Goal: Task Accomplishment & Management: Manage account settings

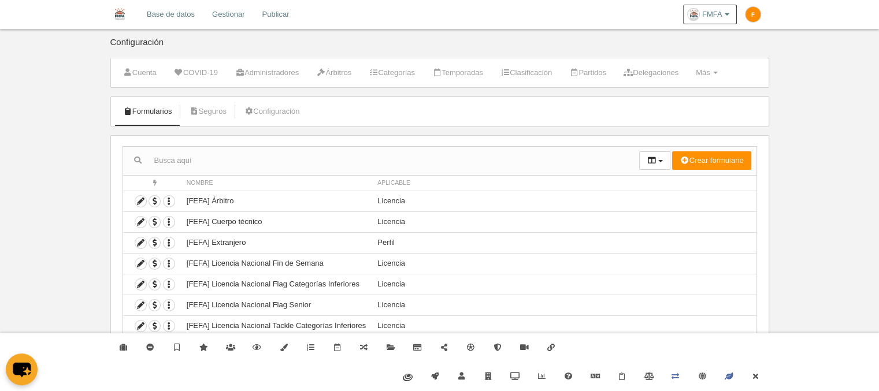
scroll to position [67, 0]
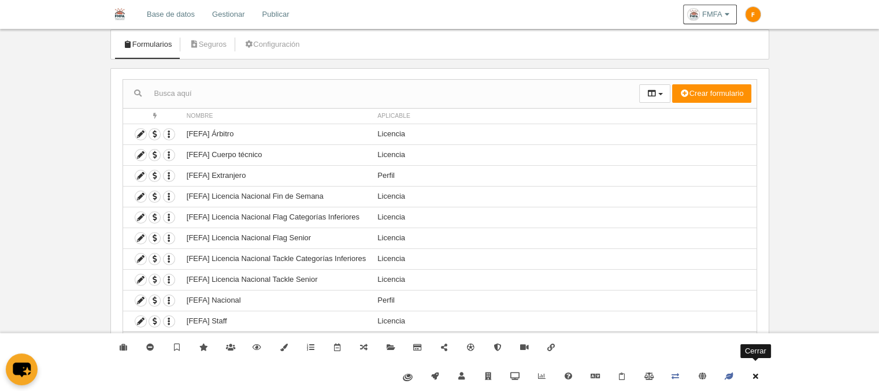
click at [754, 373] on icon at bounding box center [754, 377] width 9 height 8
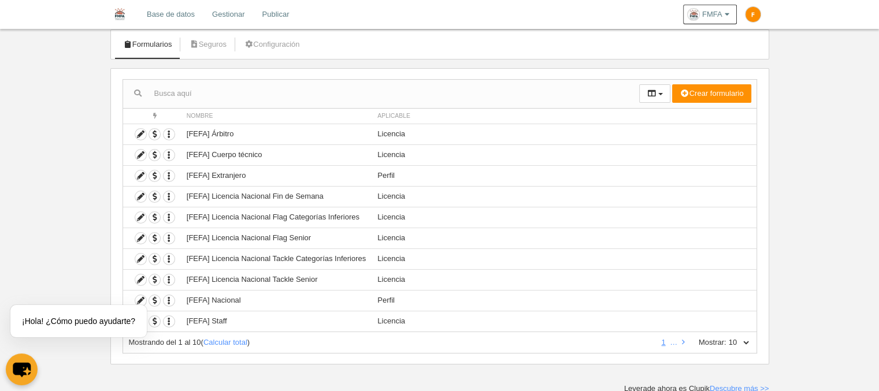
click at [741, 341] on select "10 25 50 100 500" at bounding box center [738, 342] width 24 height 10
select select "500"
click at [726, 337] on select "10 25 50 100 500" at bounding box center [738, 342] width 24 height 10
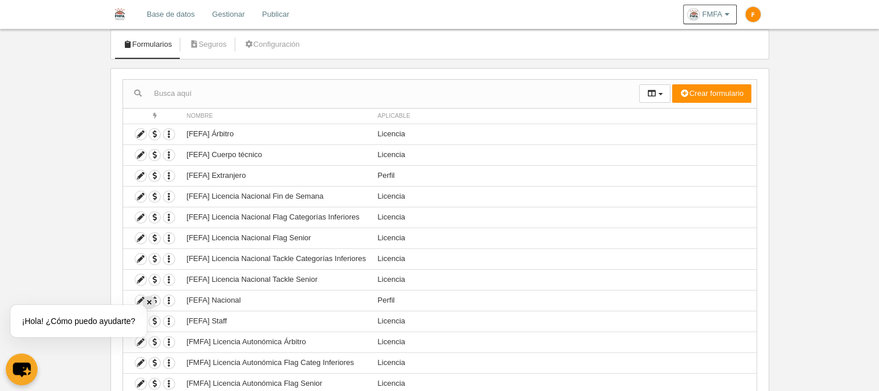
click at [149, 306] on div "✕" at bounding box center [149, 302] width 13 height 13
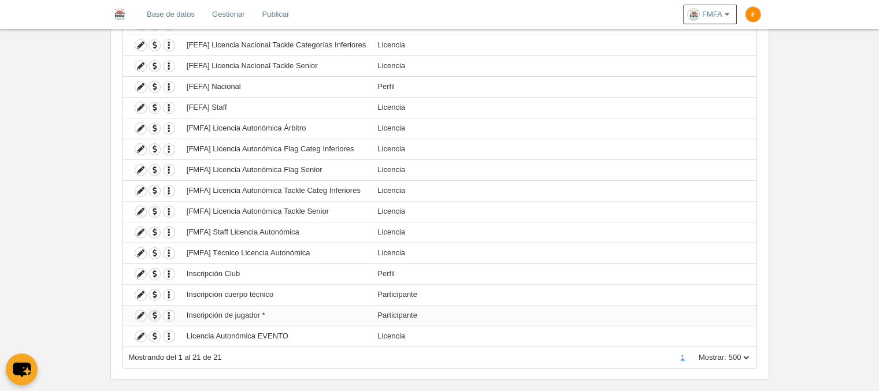
scroll to position [295, 0]
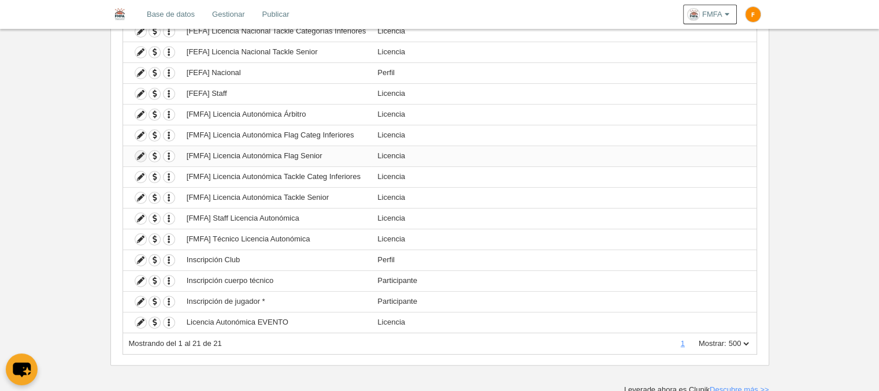
click at [136, 151] on icon at bounding box center [140, 156] width 11 height 11
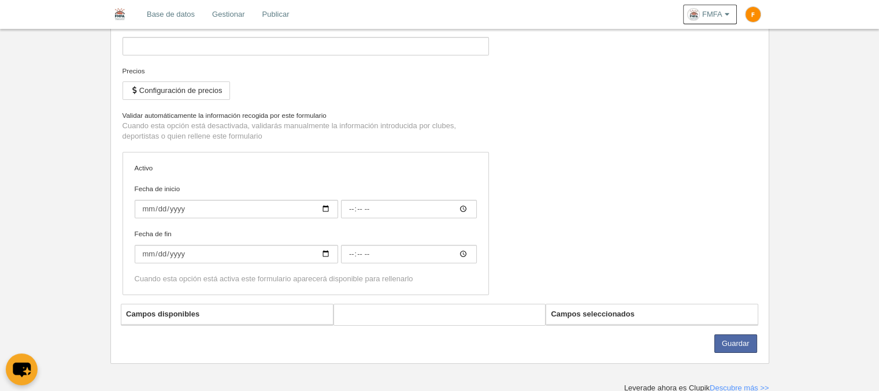
type input "[FMFA] Licencia Autonómica Flag Senior"
checkbox input "true"
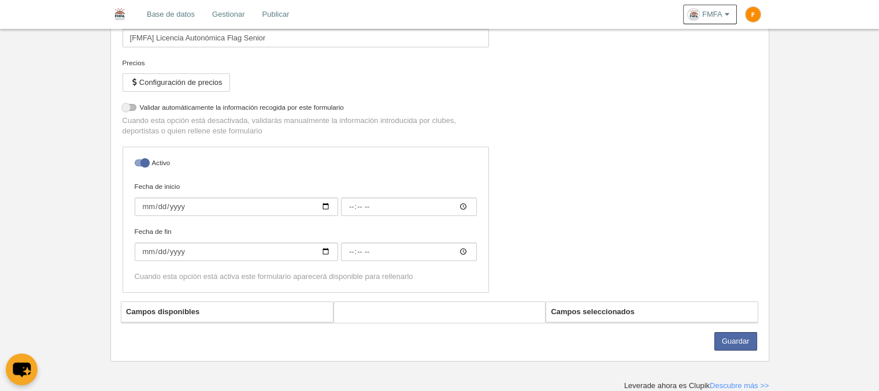
select select "selected"
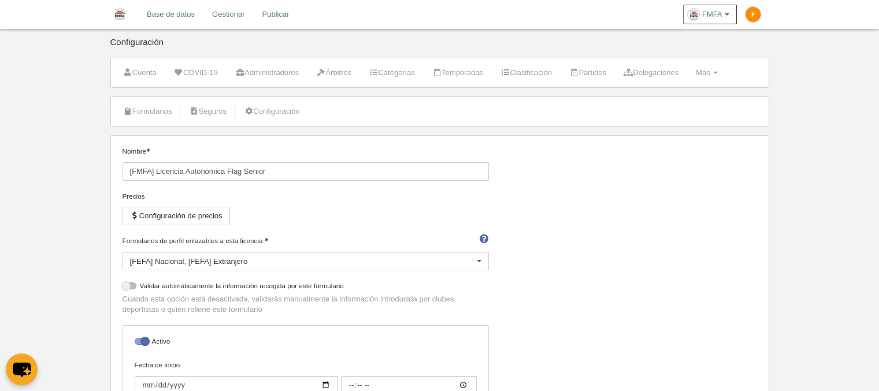
click at [224, 99] on li "Seguros" at bounding box center [208, 111] width 50 height 29
click at [221, 111] on link "Seguros" at bounding box center [208, 111] width 50 height 17
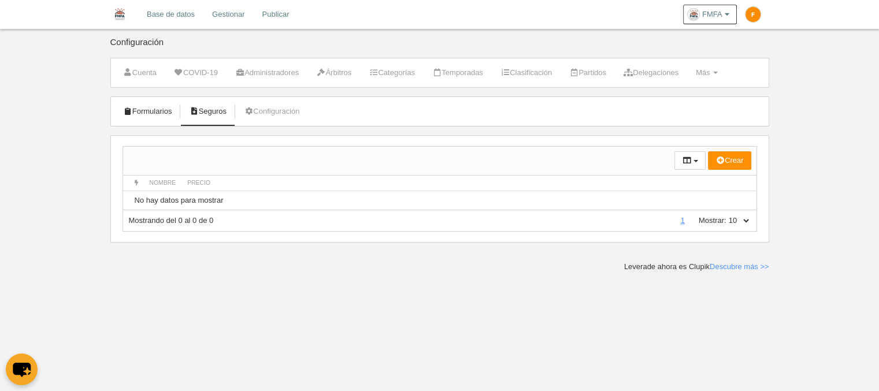
click at [174, 109] on link "Formularios" at bounding box center [148, 111] width 62 height 17
